Goal: Entertainment & Leisure: Consume media (video, audio)

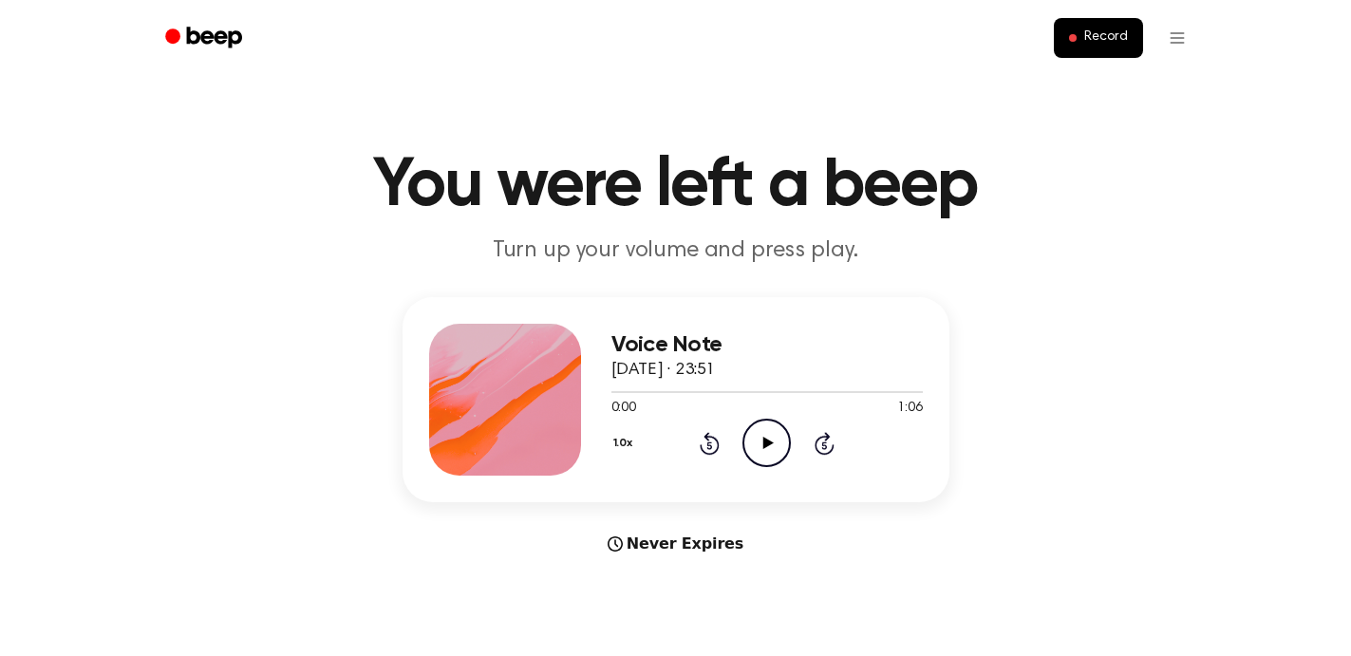
click at [764, 450] on icon "Play Audio" at bounding box center [767, 443] width 48 height 48
click at [699, 451] on icon "Rewind 5 seconds" at bounding box center [709, 443] width 21 height 25
click at [784, 444] on icon "Pause Audio" at bounding box center [767, 443] width 48 height 48
drag, startPoint x: 676, startPoint y: 395, endPoint x: 586, endPoint y: 387, distance: 90.5
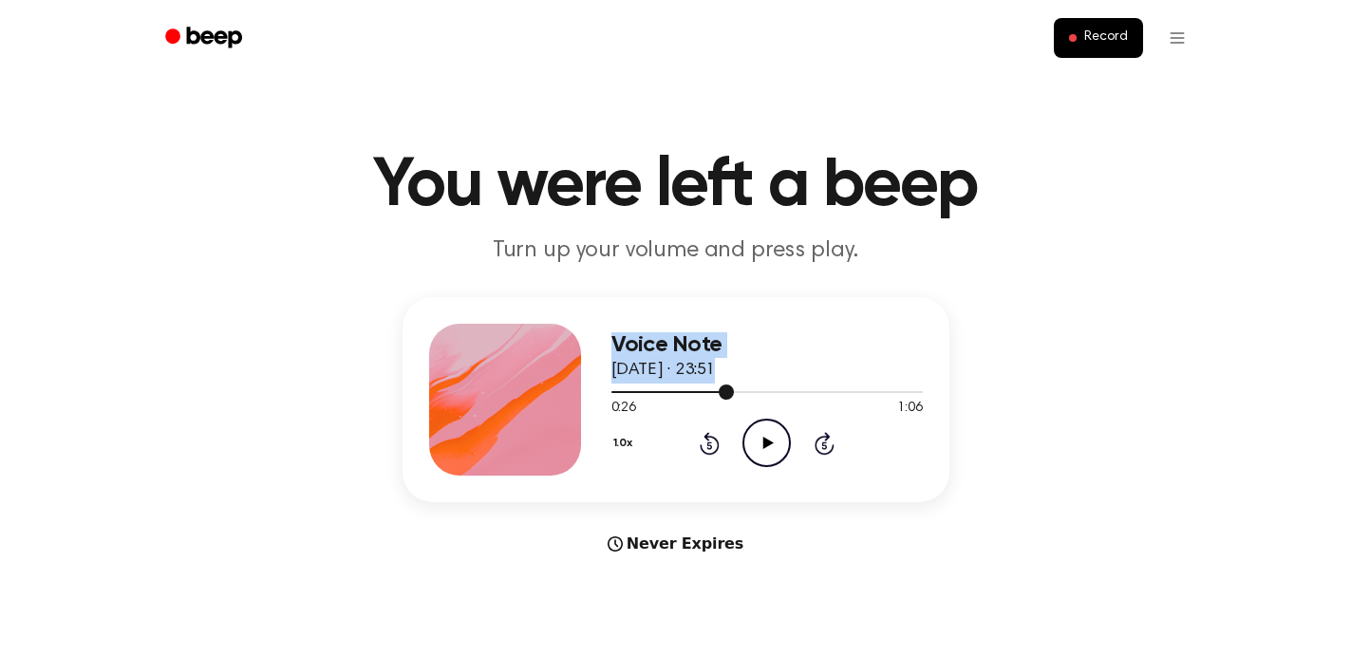
click at [586, 387] on div "Voice Note [DATE] · 23:51 0:26 1:06 Your browser does not support the [object O…" at bounding box center [676, 399] width 547 height 205
click at [635, 387] on div at bounding box center [768, 391] width 312 height 15
click at [760, 446] on icon "Play Audio" at bounding box center [767, 443] width 48 height 48
click at [652, 394] on div at bounding box center [768, 391] width 312 height 15
click at [708, 453] on icon at bounding box center [710, 443] width 20 height 23
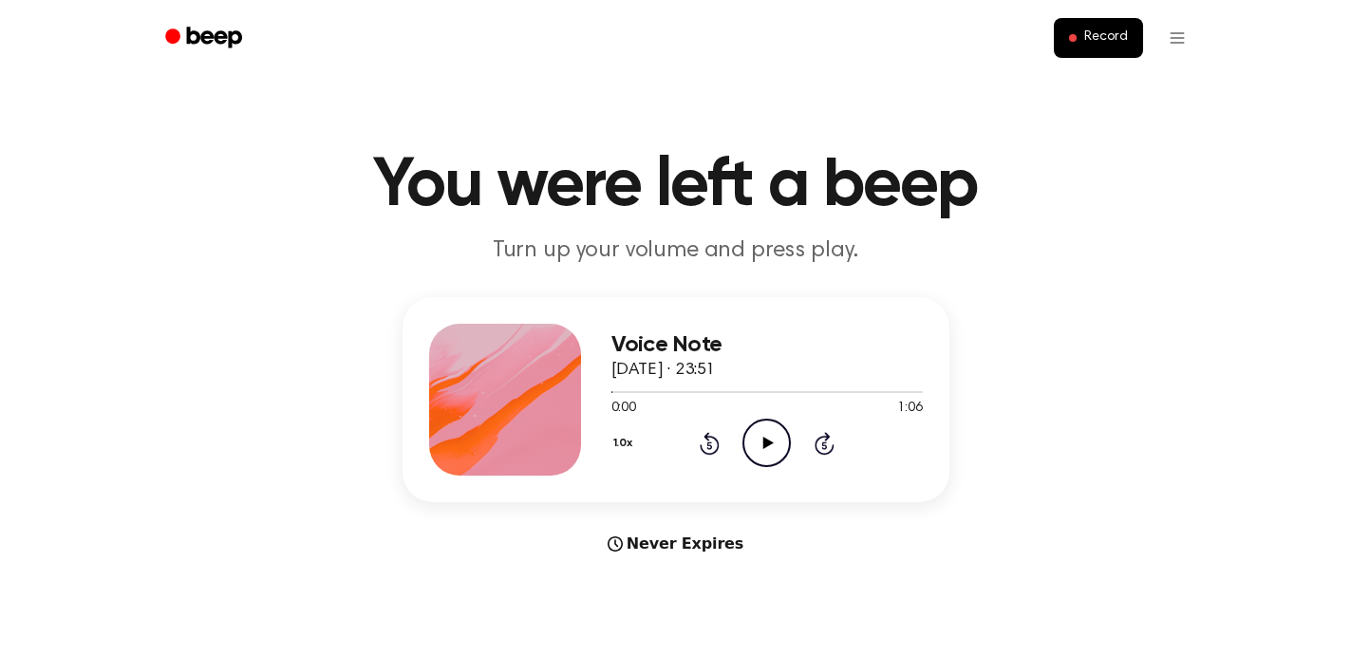
click at [772, 454] on icon "Play Audio" at bounding box center [767, 443] width 48 height 48
click at [776, 447] on icon "Pause Audio" at bounding box center [767, 443] width 48 height 48
click at [711, 450] on icon "Rewind 5 seconds" at bounding box center [709, 443] width 21 height 25
click at [772, 444] on icon at bounding box center [769, 443] width 10 height 12
click at [709, 447] on icon "Rewind 5 seconds" at bounding box center [709, 443] width 21 height 25
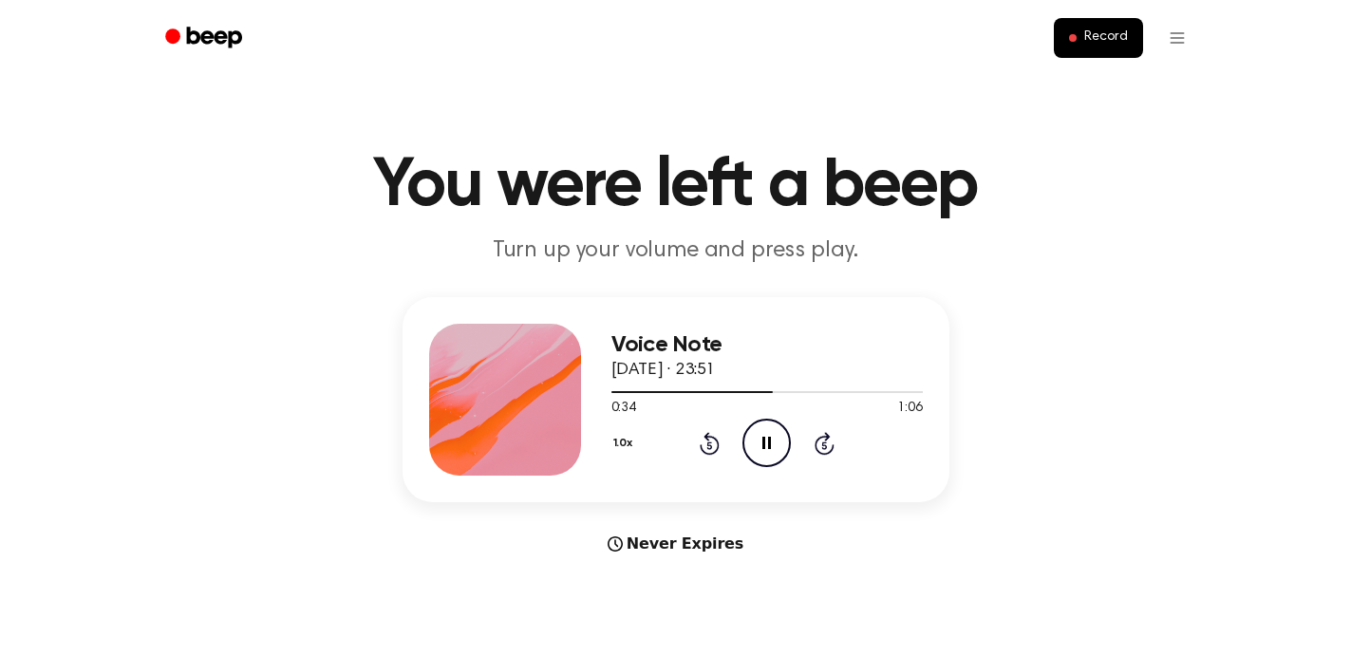
click at [768, 431] on icon "Pause Audio" at bounding box center [767, 443] width 48 height 48
click at [718, 447] on icon at bounding box center [710, 443] width 20 height 23
click at [778, 453] on icon "Play Audio" at bounding box center [767, 443] width 48 height 48
click at [773, 454] on icon "Pause Audio" at bounding box center [767, 443] width 48 height 48
click at [780, 454] on icon "Play Audio" at bounding box center [767, 443] width 48 height 48
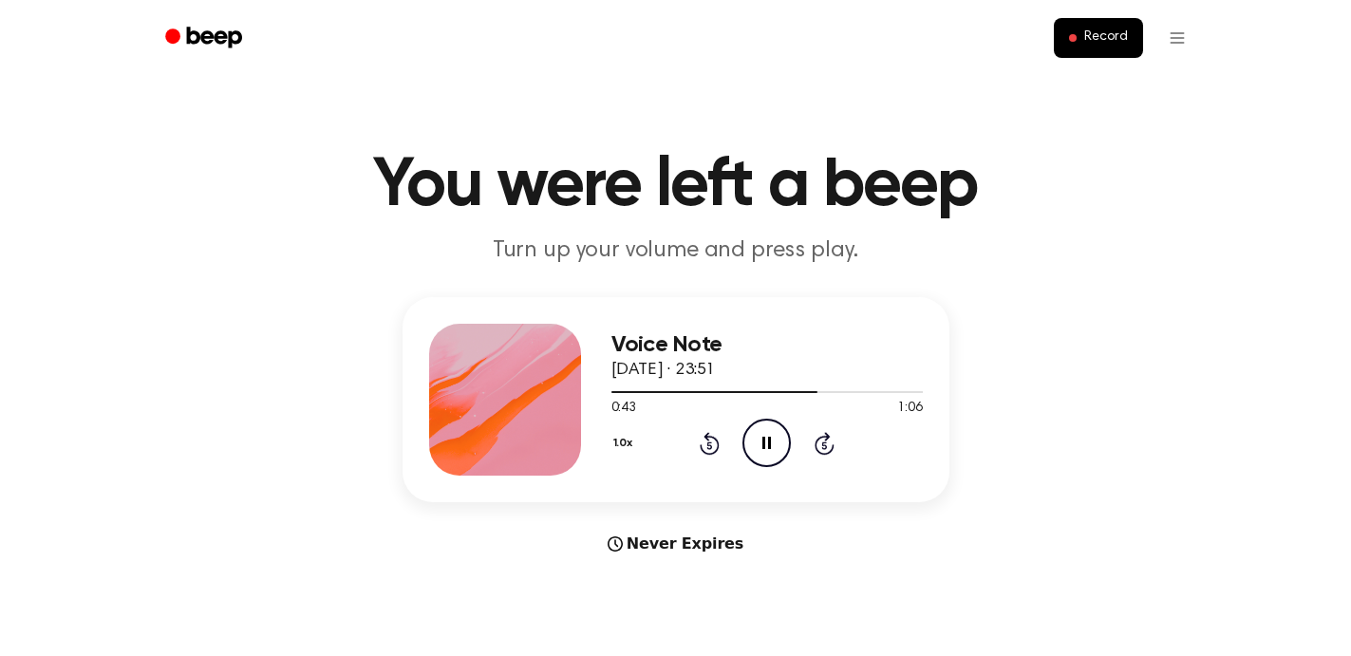
click at [780, 454] on icon "Pause Audio" at bounding box center [767, 443] width 48 height 48
click at [639, 394] on div at bounding box center [768, 391] width 312 height 15
click at [777, 452] on icon "Play Audio" at bounding box center [767, 443] width 48 height 48
click at [714, 450] on icon at bounding box center [710, 443] width 20 height 23
click at [789, 418] on div "0:36 1:06" at bounding box center [768, 409] width 312 height 20
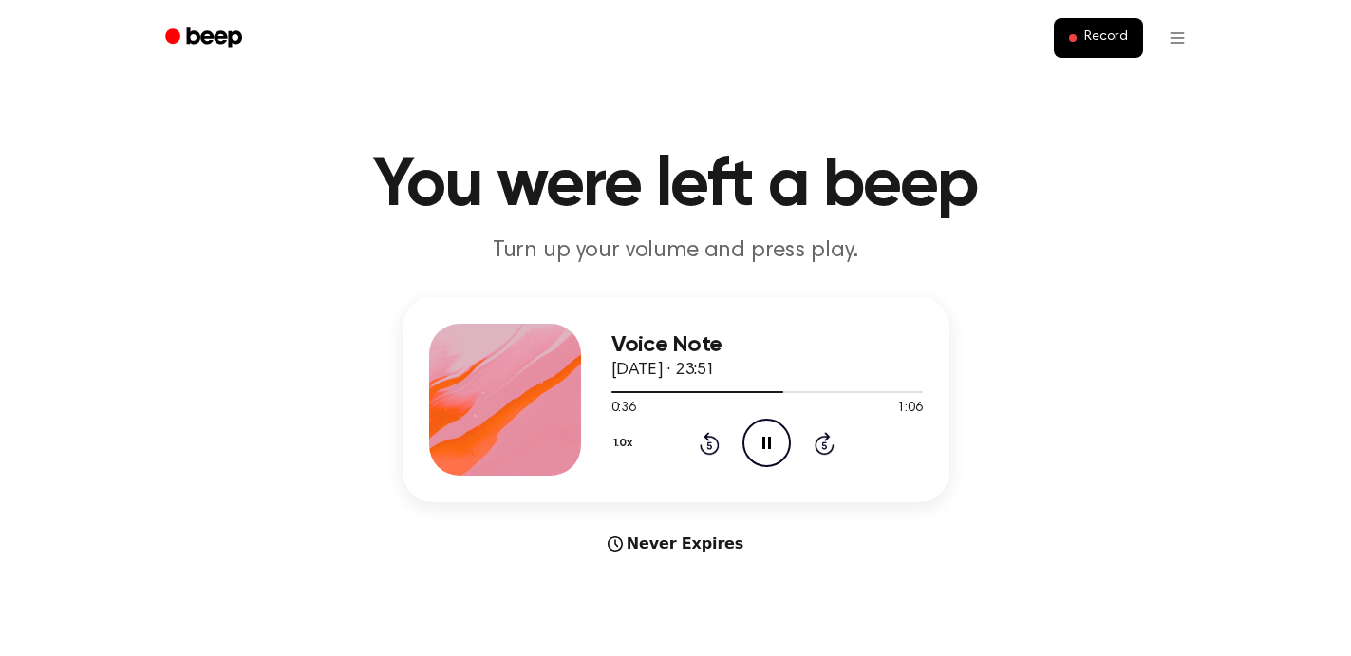
click at [776, 425] on icon "Pause Audio" at bounding box center [767, 443] width 48 height 48
click at [715, 439] on icon at bounding box center [710, 443] width 20 height 23
click at [779, 461] on icon "Play Audio" at bounding box center [767, 443] width 48 height 48
click at [768, 457] on icon "Pause Audio" at bounding box center [767, 443] width 48 height 48
click at [683, 437] on div "1.0x Rewind 5 seconds Play Audio Skip 5 seconds" at bounding box center [768, 443] width 312 height 48
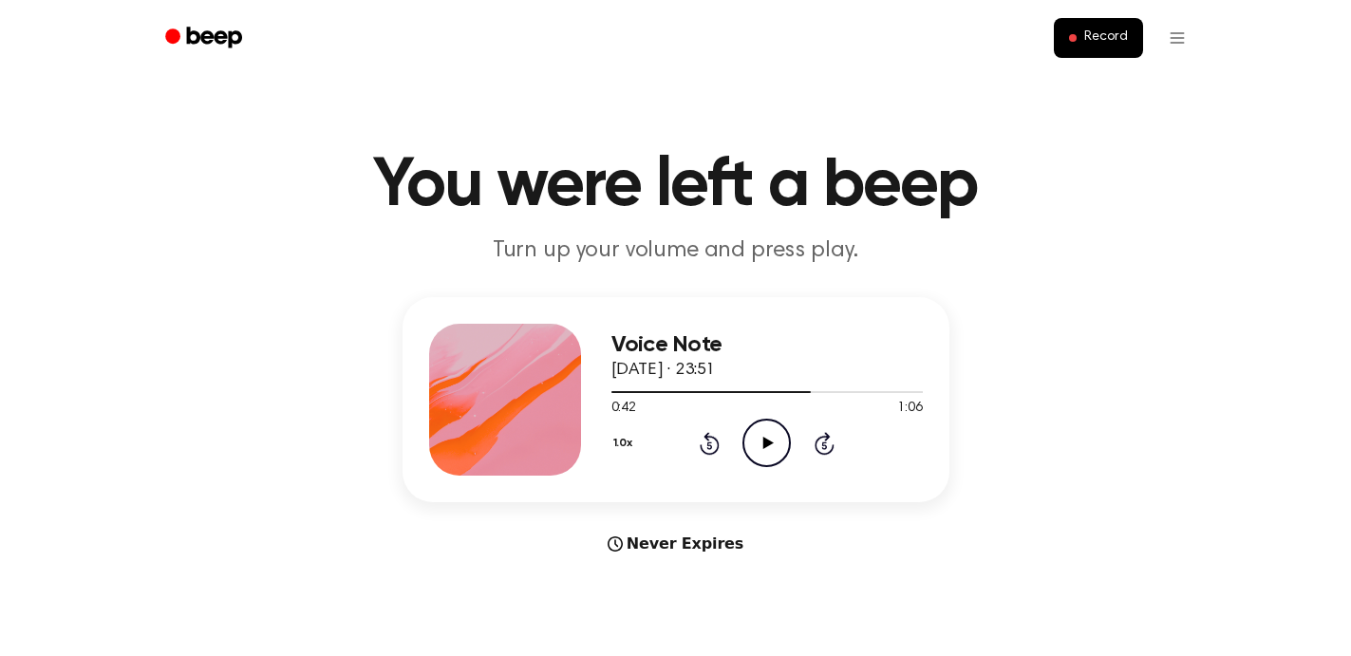
click at [707, 444] on icon "Rewind 5 seconds" at bounding box center [709, 443] width 21 height 25
click at [767, 446] on icon "Play Audio" at bounding box center [767, 443] width 48 height 48
click at [619, 392] on div at bounding box center [768, 392] width 312 height 2
click at [753, 442] on icon "Play Audio" at bounding box center [767, 443] width 48 height 48
click at [756, 433] on icon "Pause Audio" at bounding box center [767, 443] width 48 height 48
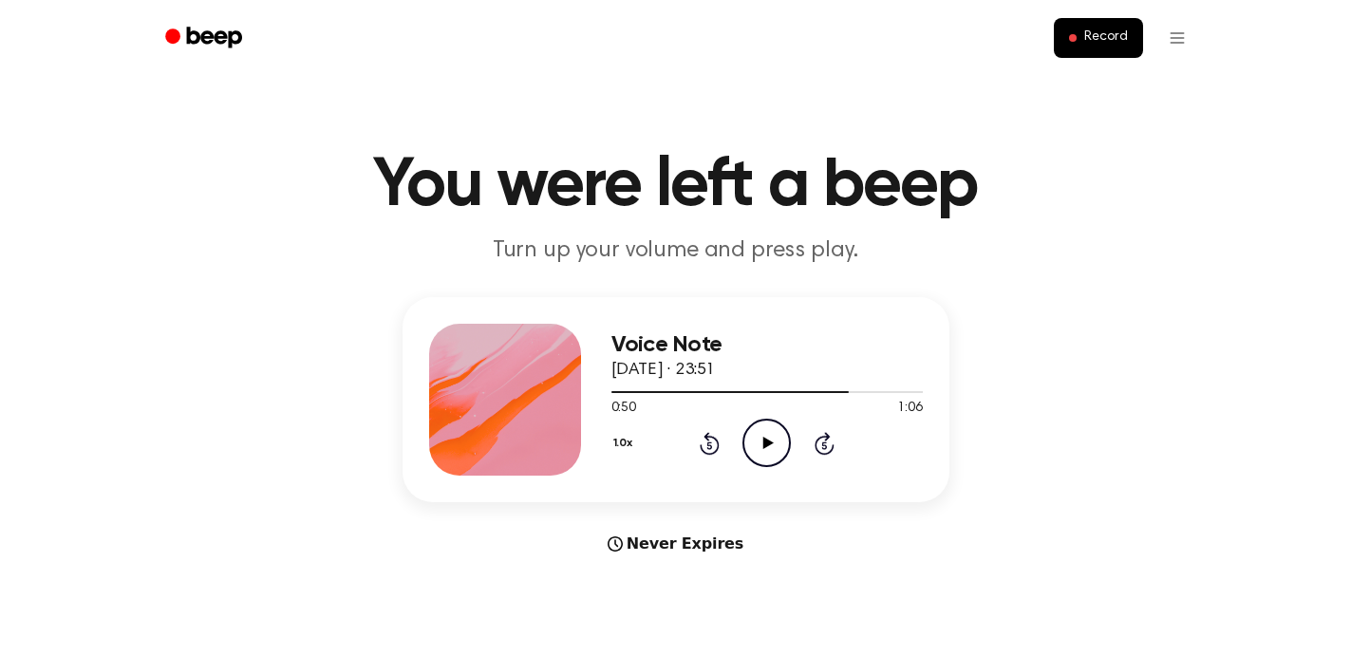
click at [720, 447] on div "1.0x Rewind 5 seconds Play Audio Skip 5 seconds" at bounding box center [768, 443] width 312 height 48
click at [709, 446] on icon "Rewind 5 seconds" at bounding box center [709, 443] width 21 height 25
click at [776, 446] on icon "Play Audio" at bounding box center [767, 443] width 48 height 48
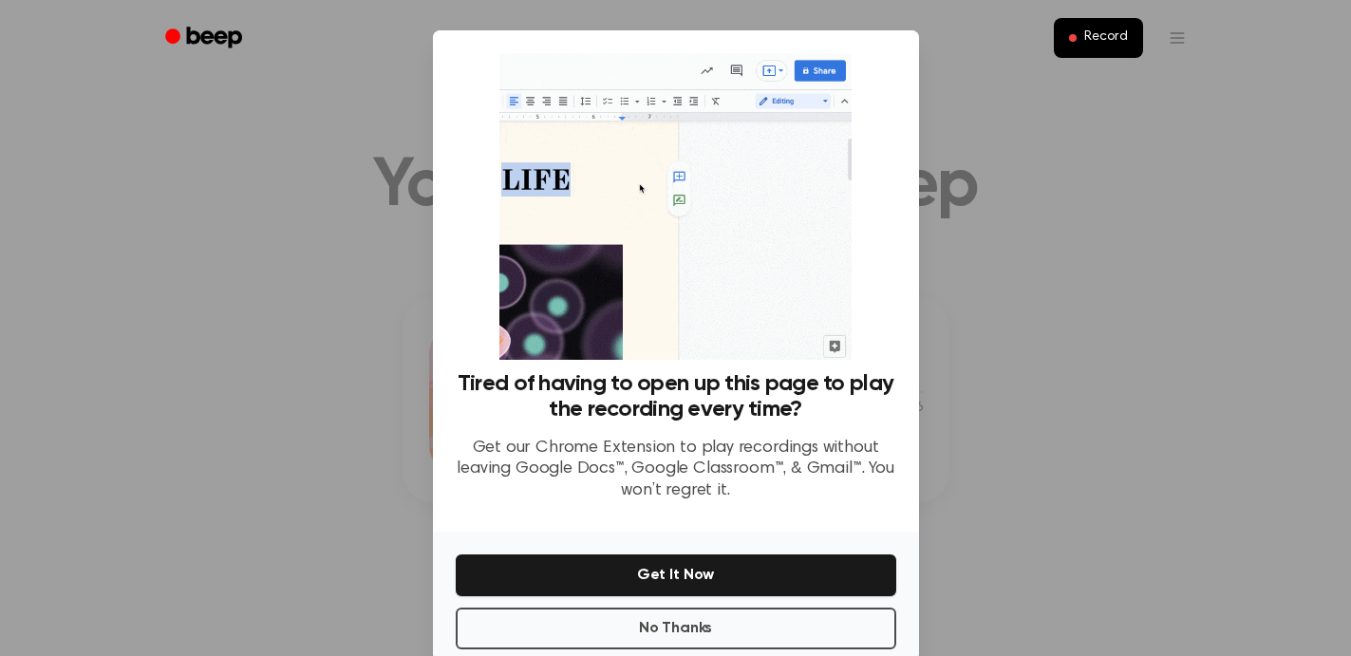
click at [1107, 225] on div at bounding box center [675, 328] width 1351 height 656
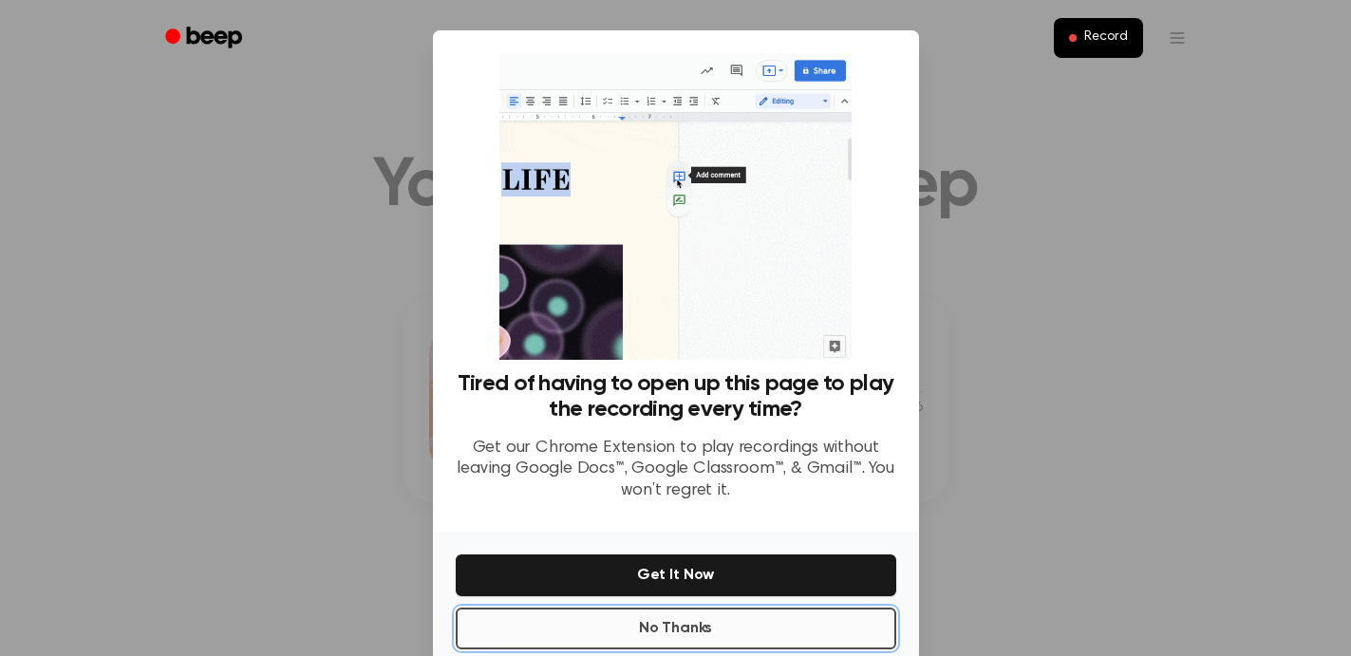
click at [704, 644] on button "No Thanks" at bounding box center [676, 629] width 441 height 42
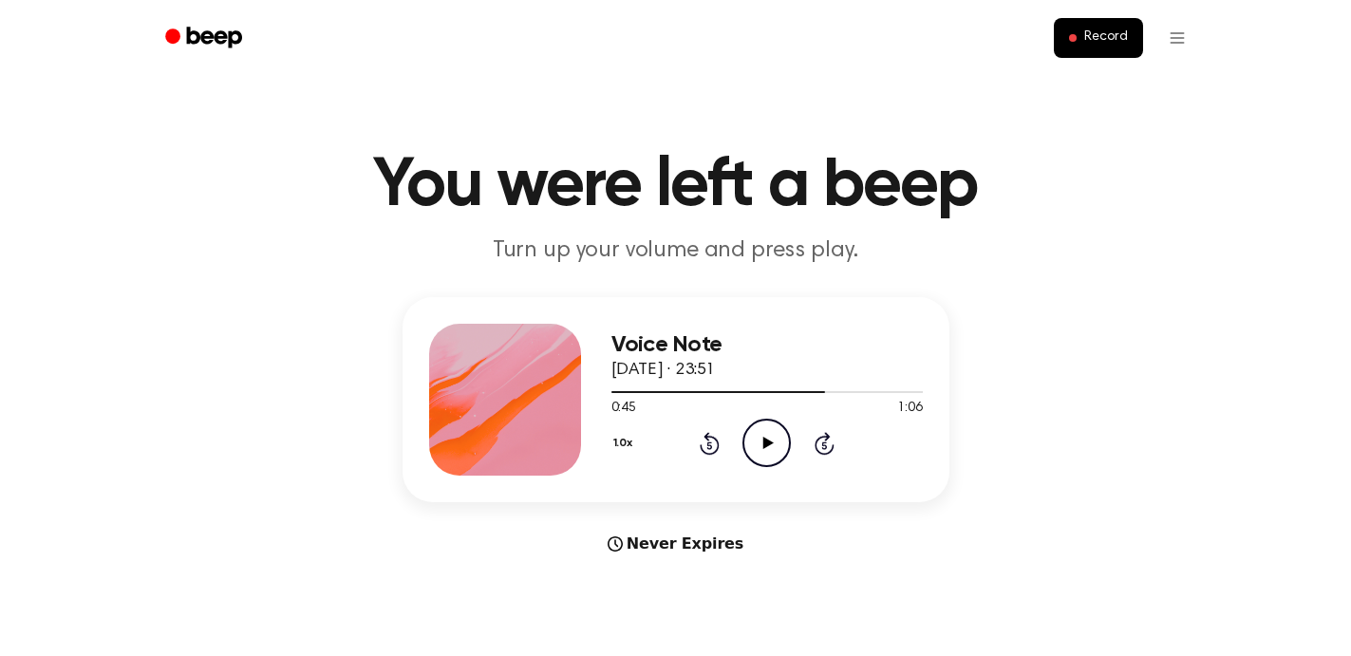
click at [710, 446] on icon at bounding box center [710, 446] width 5 height 8
click at [712, 446] on icon "Rewind 5 seconds" at bounding box center [709, 443] width 21 height 25
click at [770, 446] on icon "Play Audio" at bounding box center [767, 443] width 48 height 48
